Goal: Task Accomplishment & Management: Use online tool/utility

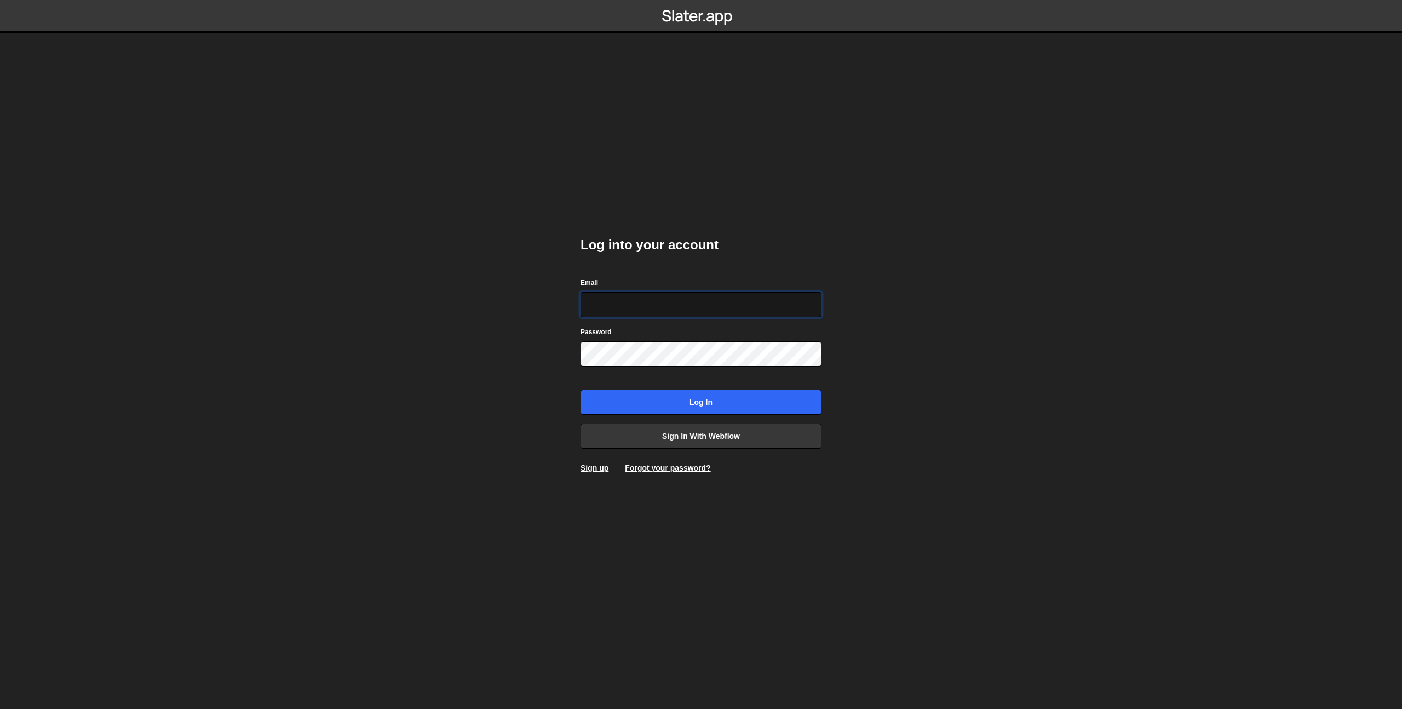
type input "pierre@growably.de"
click at [581, 389] on input "Log in" at bounding box center [701, 401] width 241 height 25
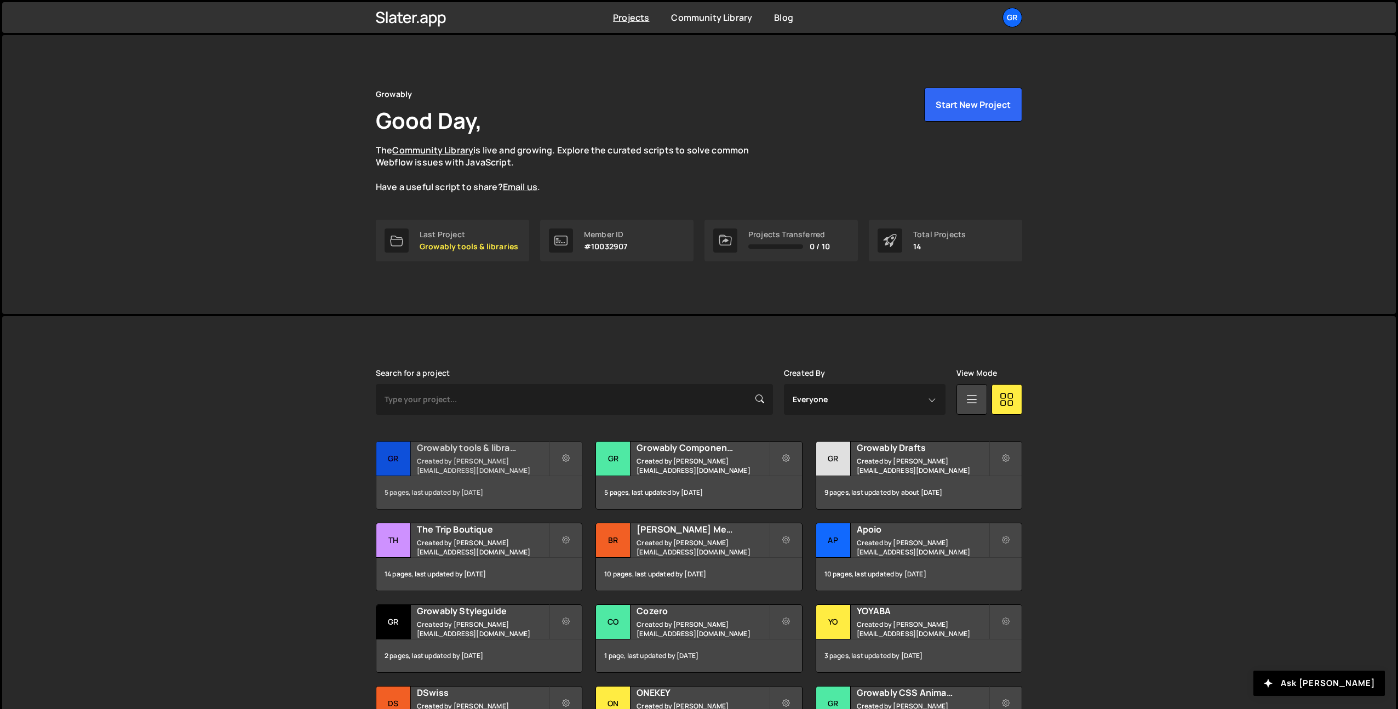
click at [454, 470] on small "Created by pierre@growably.de" at bounding box center [483, 465] width 132 height 19
click at [704, 454] on h2 "Growably Component Library" at bounding box center [703, 448] width 132 height 12
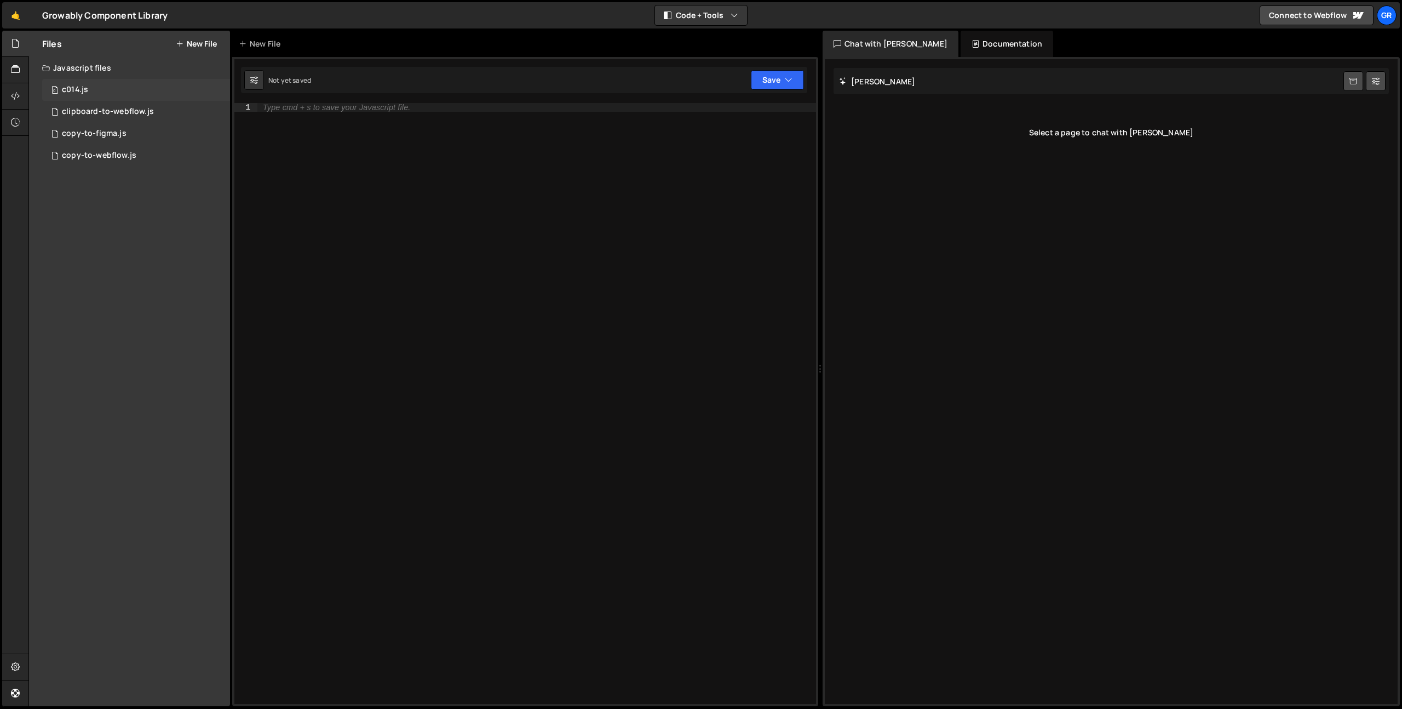
click at [90, 84] on div "0 c014.js 0" at bounding box center [136, 90] width 188 height 22
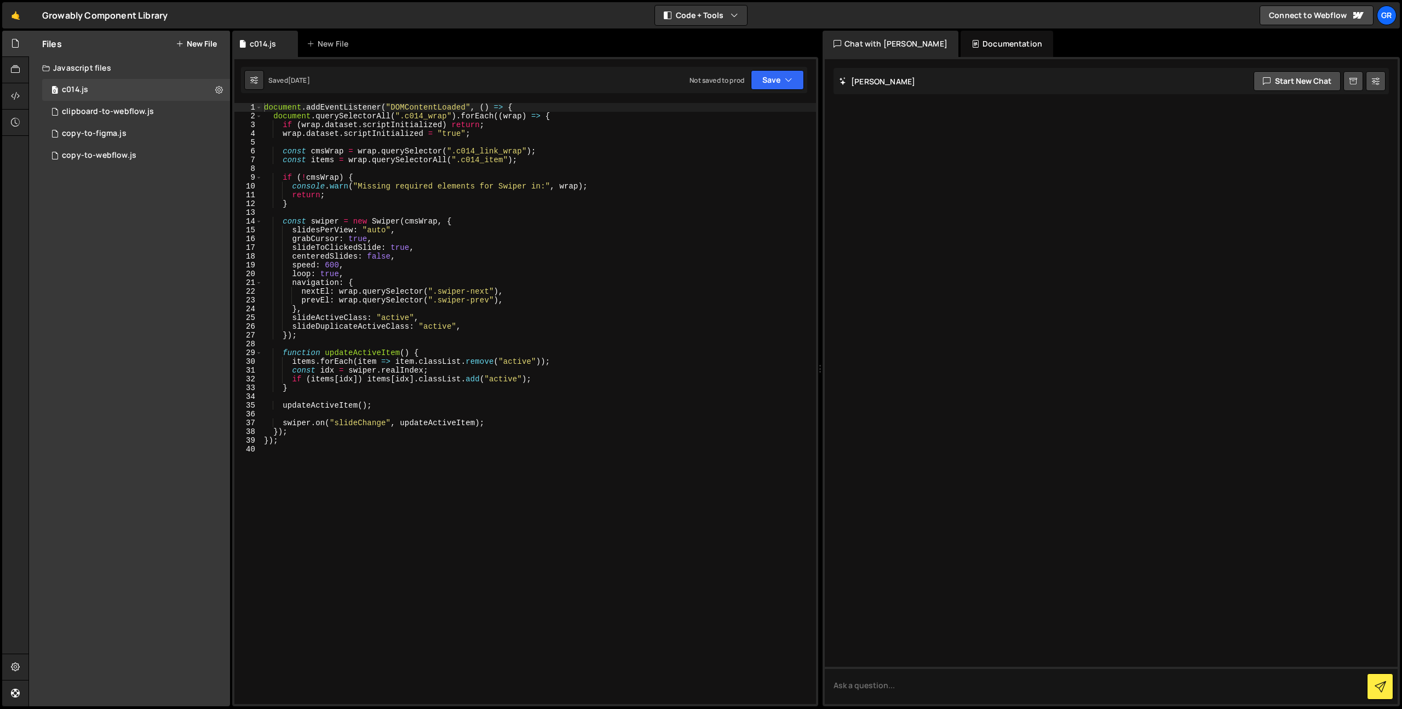
click at [293, 328] on div "document . addEventListener ( "DOMContentLoaded" , ( ) => { document . querySel…" at bounding box center [539, 412] width 554 height 618
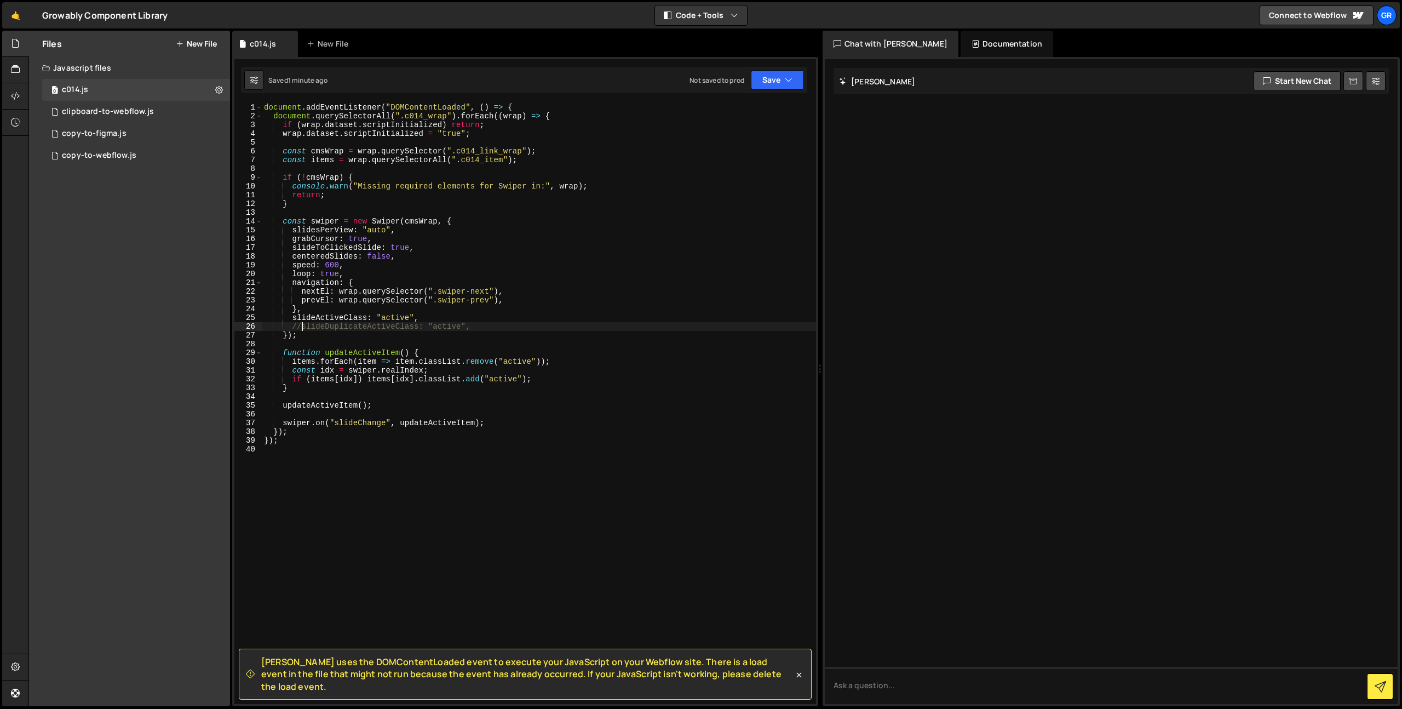
click at [292, 274] on div "document . addEventListener ( "DOMContentLoaded" , ( ) => { document . querySel…" at bounding box center [539, 412] width 554 height 618
click at [300, 275] on div "document . addEventListener ( "DOMContentLoaded" , ( ) => { document . querySel…" at bounding box center [539, 412] width 554 height 618
click at [404, 279] on div "document . addEventListener ( "DOMContentLoaded" , ( ) => { document . querySel…" at bounding box center [539, 412] width 554 height 618
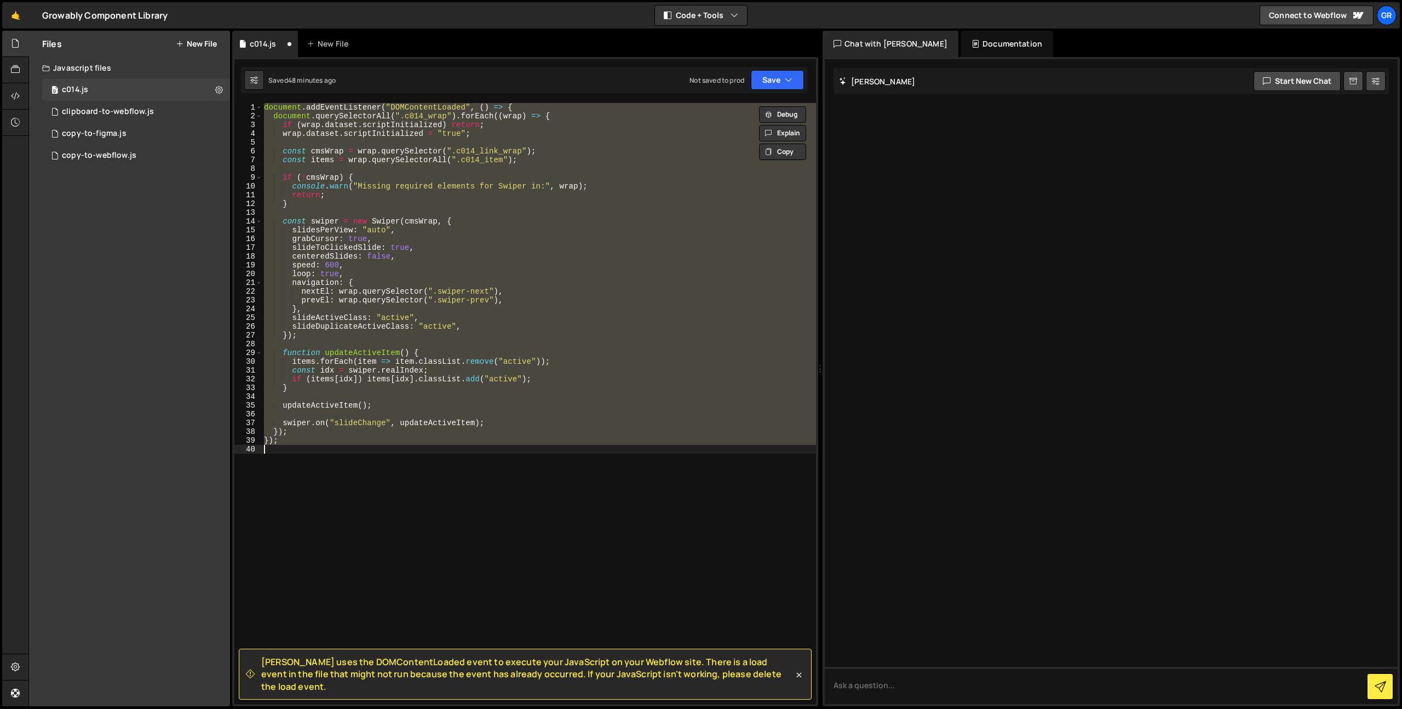
scroll to position [0, 1]
type textarea "slideDuplicateActiveClass: "active","
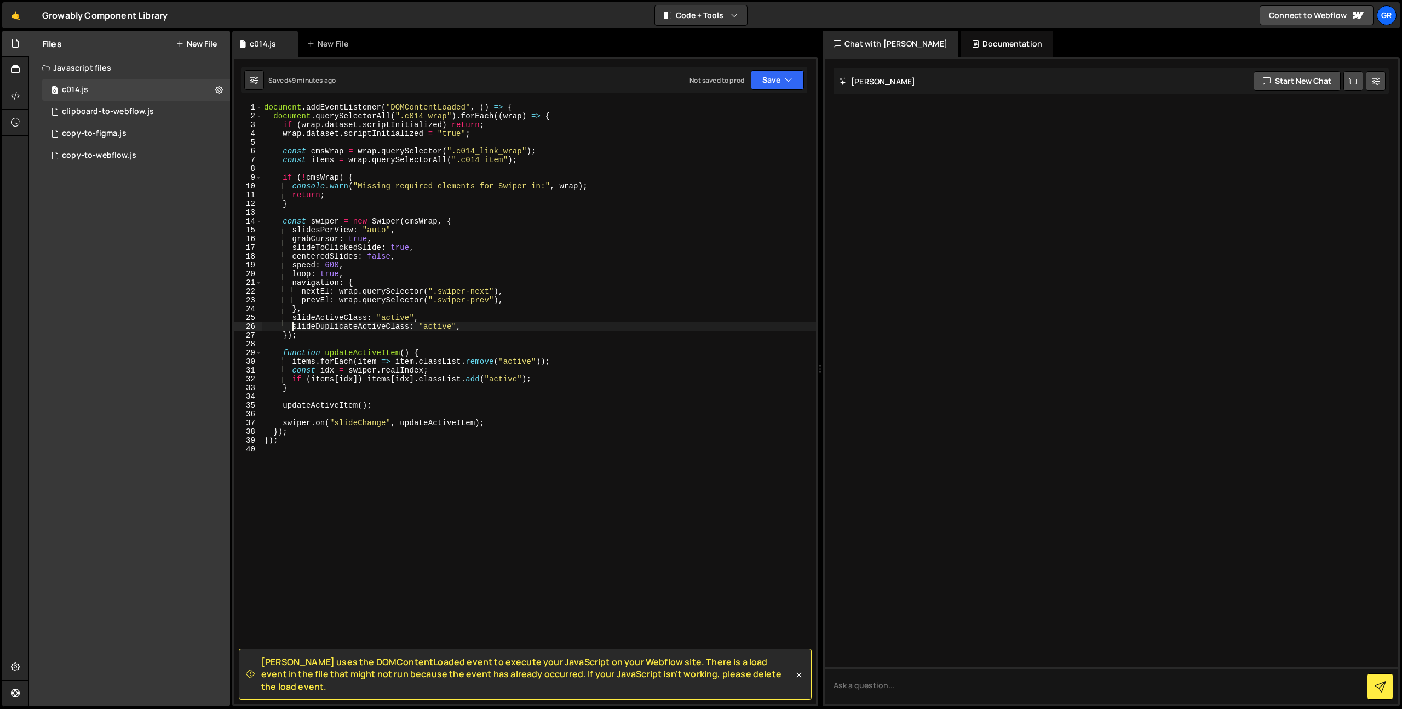
click at [416, 213] on div "document . addEventListener ( "DOMContentLoaded" , ( ) => { document . querySel…" at bounding box center [539, 412] width 554 height 618
